Goal: Task Accomplishment & Management: Manage account settings

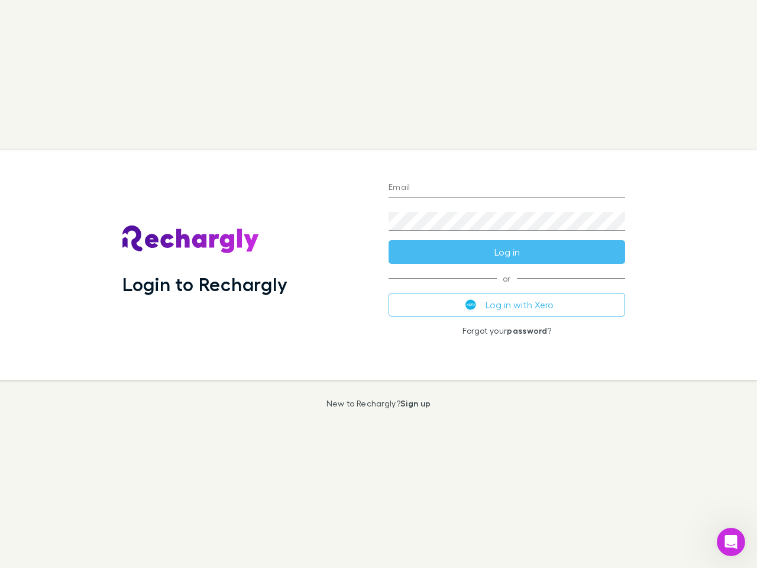
click at [379, 284] on div "Login to Rechargly" at bounding box center [246, 264] width 266 height 229
click at [507, 188] on input "Email" at bounding box center [507, 188] width 237 height 19
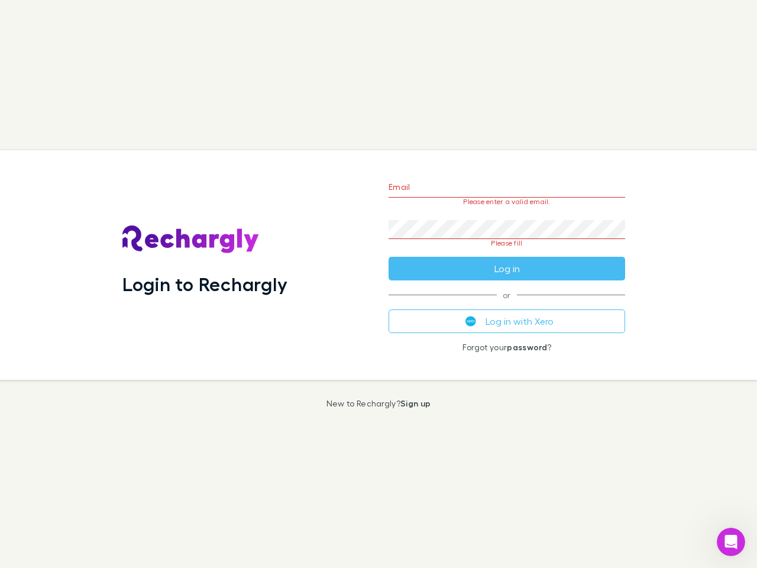
click at [507, 252] on form "Email Please enter a valid email. Password Please fill Log in" at bounding box center [507, 224] width 237 height 111
click at [507, 305] on div "Email Please enter a valid email. Password Please fill Log in or Log in with Xe…" at bounding box center [507, 264] width 256 height 229
click at [731, 542] on icon "Open Intercom Messenger" at bounding box center [732, 542] width 20 height 20
